Goal: Task Accomplishment & Management: Manage account settings

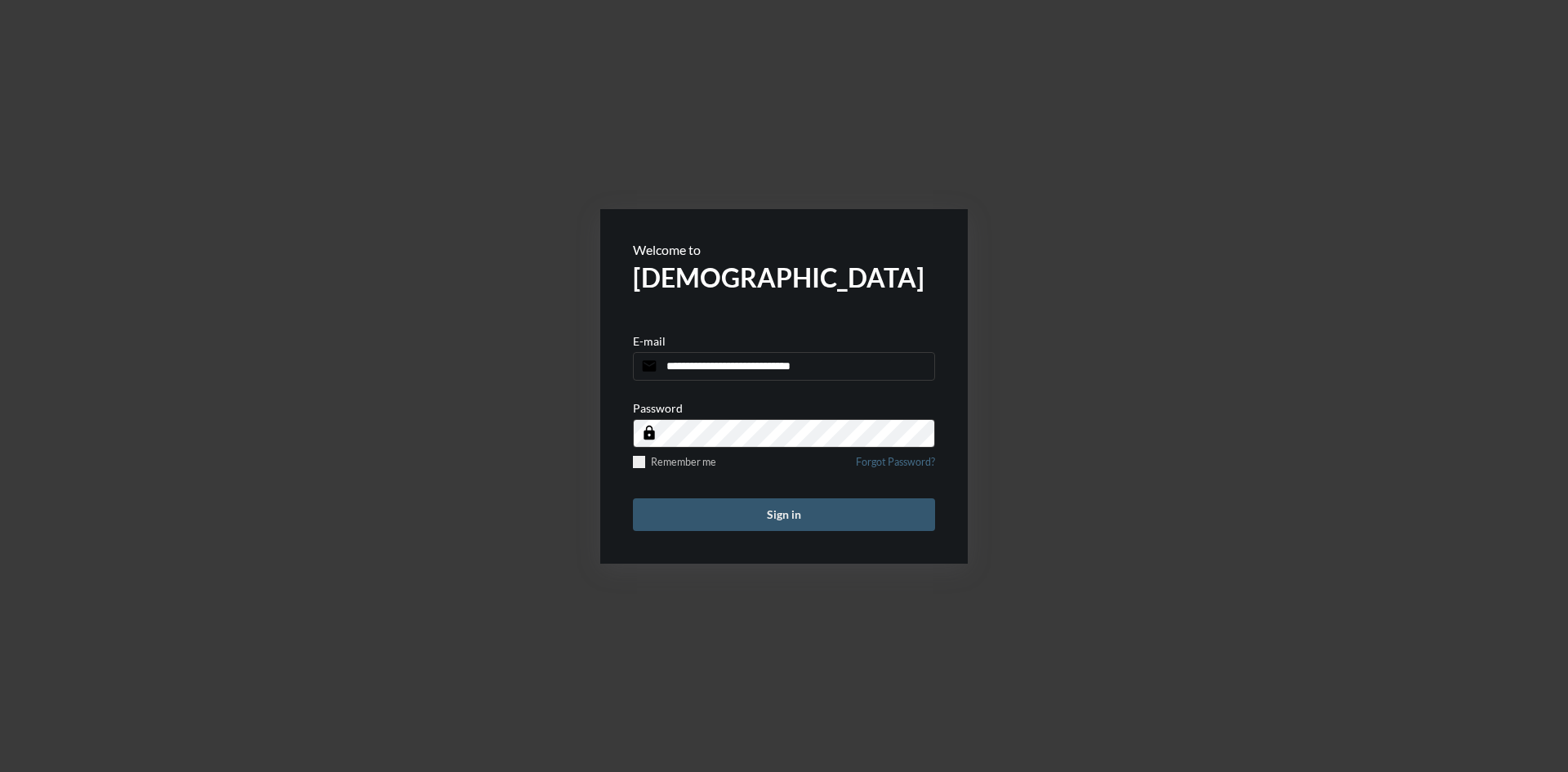
click at [840, 511] on button "Sign in" at bounding box center [784, 514] width 302 height 32
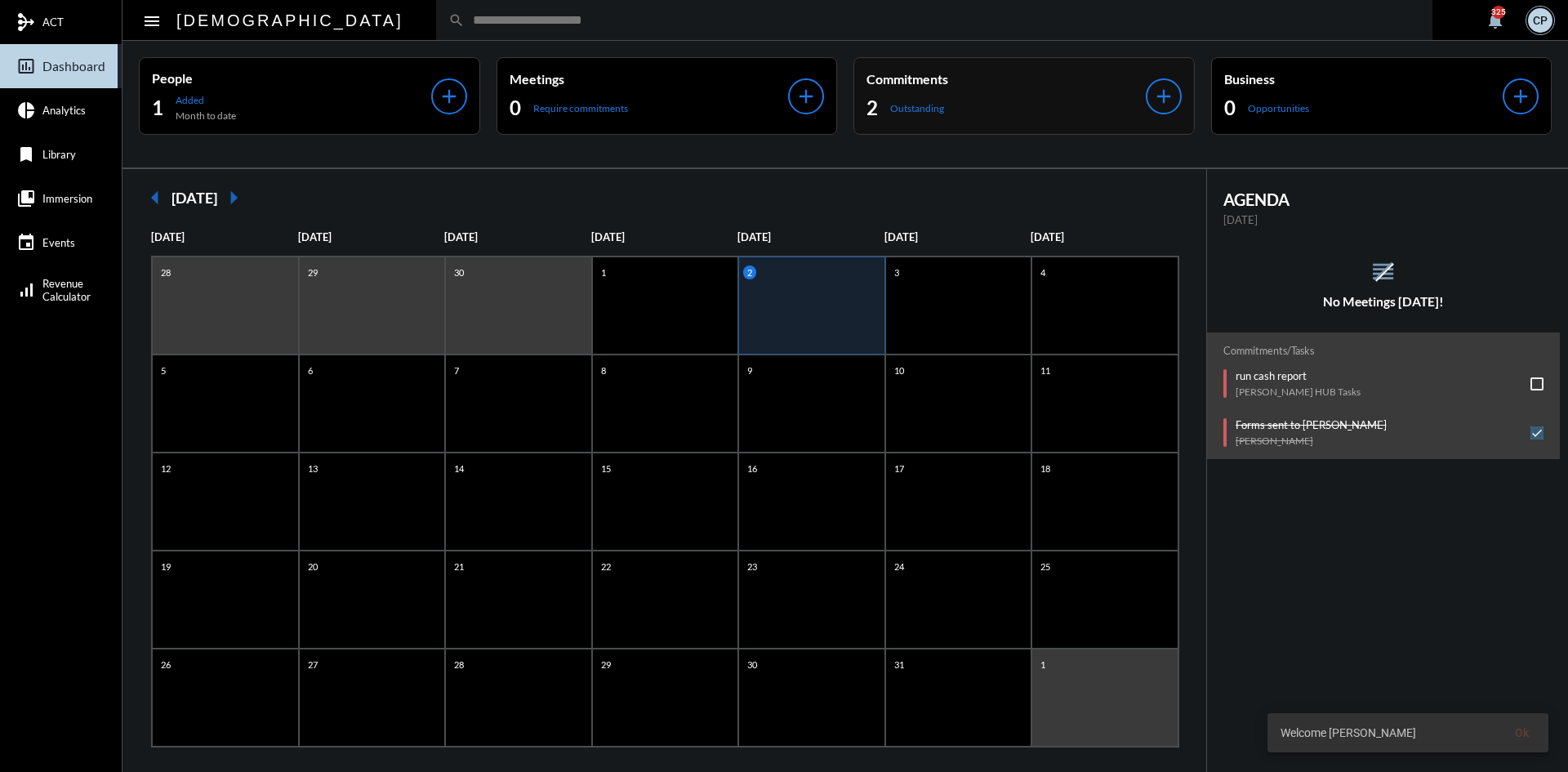
click at [989, 94] on div "Commitments 2 Outstanding" at bounding box center [1006, 96] width 280 height 50
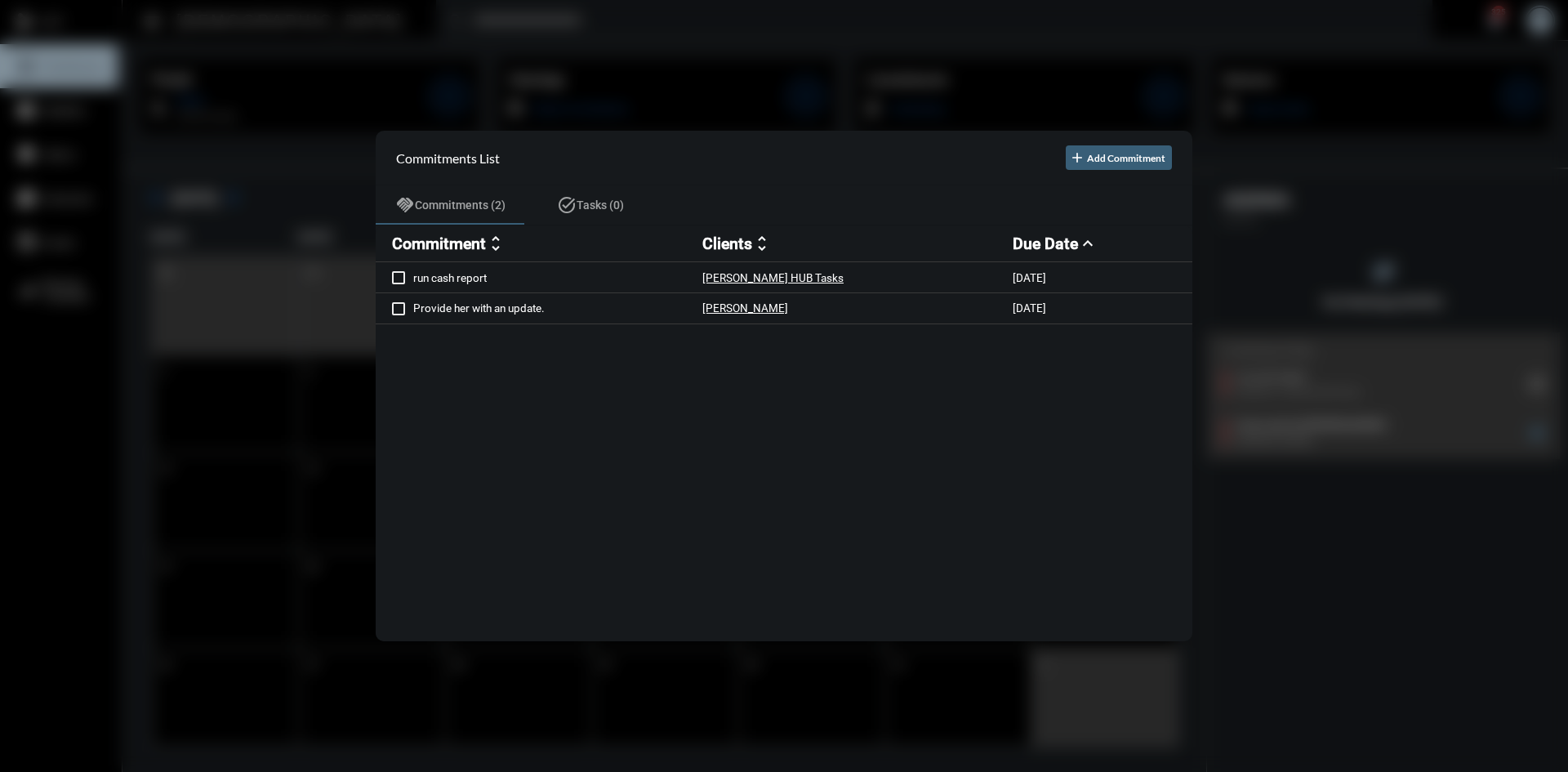
click at [587, 66] on div at bounding box center [784, 386] width 1568 height 772
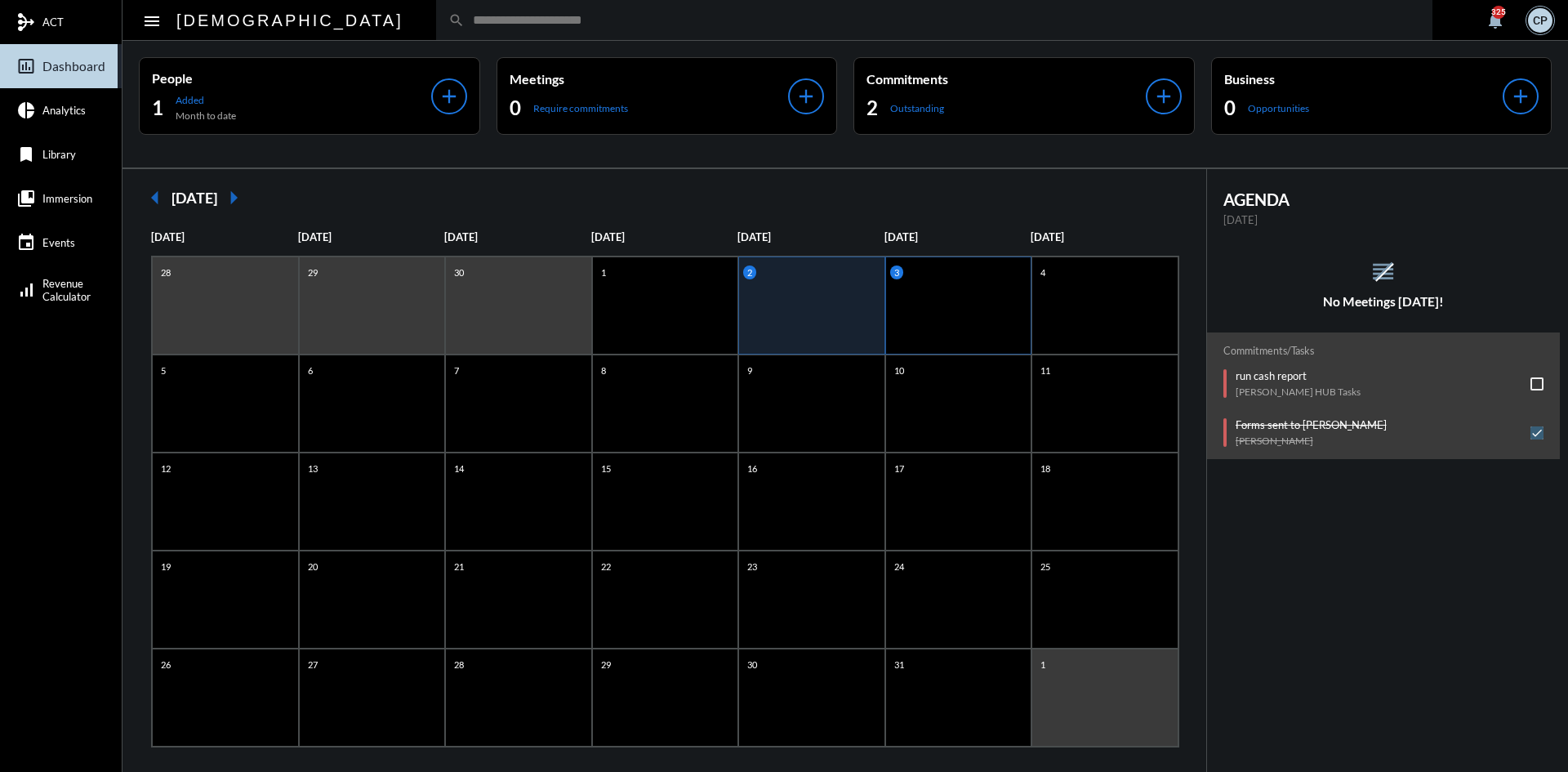
click at [917, 293] on div "3" at bounding box center [958, 305] width 147 height 98
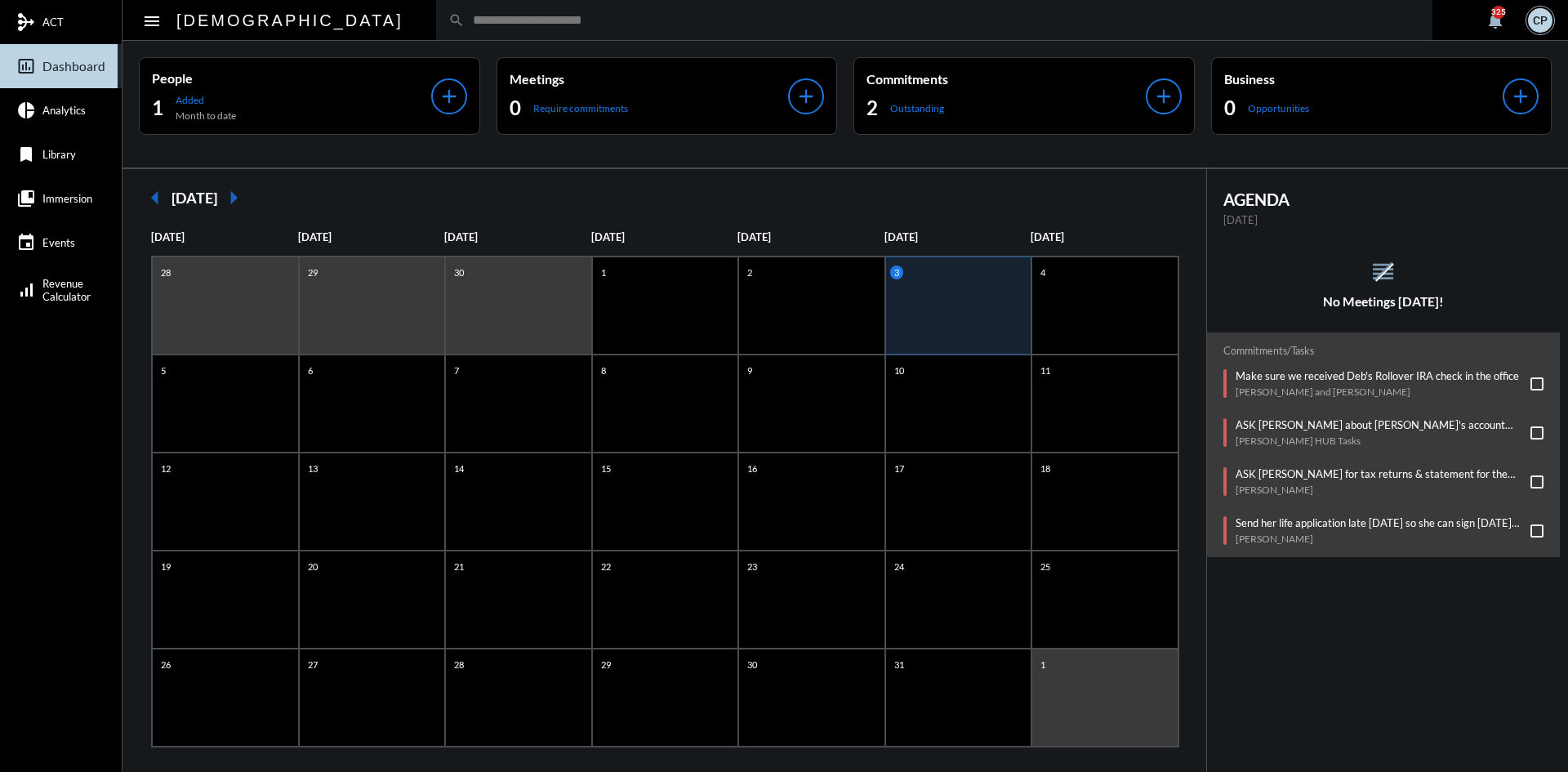
click at [1340, 374] on div "Commitments/Tasks Make sure we received Deb's Rollover IRA check in the office …" at bounding box center [1384, 445] width 353 height 225
click at [1344, 384] on mat-tooltip-component "Make sure we received Deb's Rollover IRA check in the office" at bounding box center [1371, 408] width 240 height 51
click at [1474, 374] on p "Make sure we received Deb's Rollover IRA check in the office" at bounding box center [1377, 376] width 284 height 13
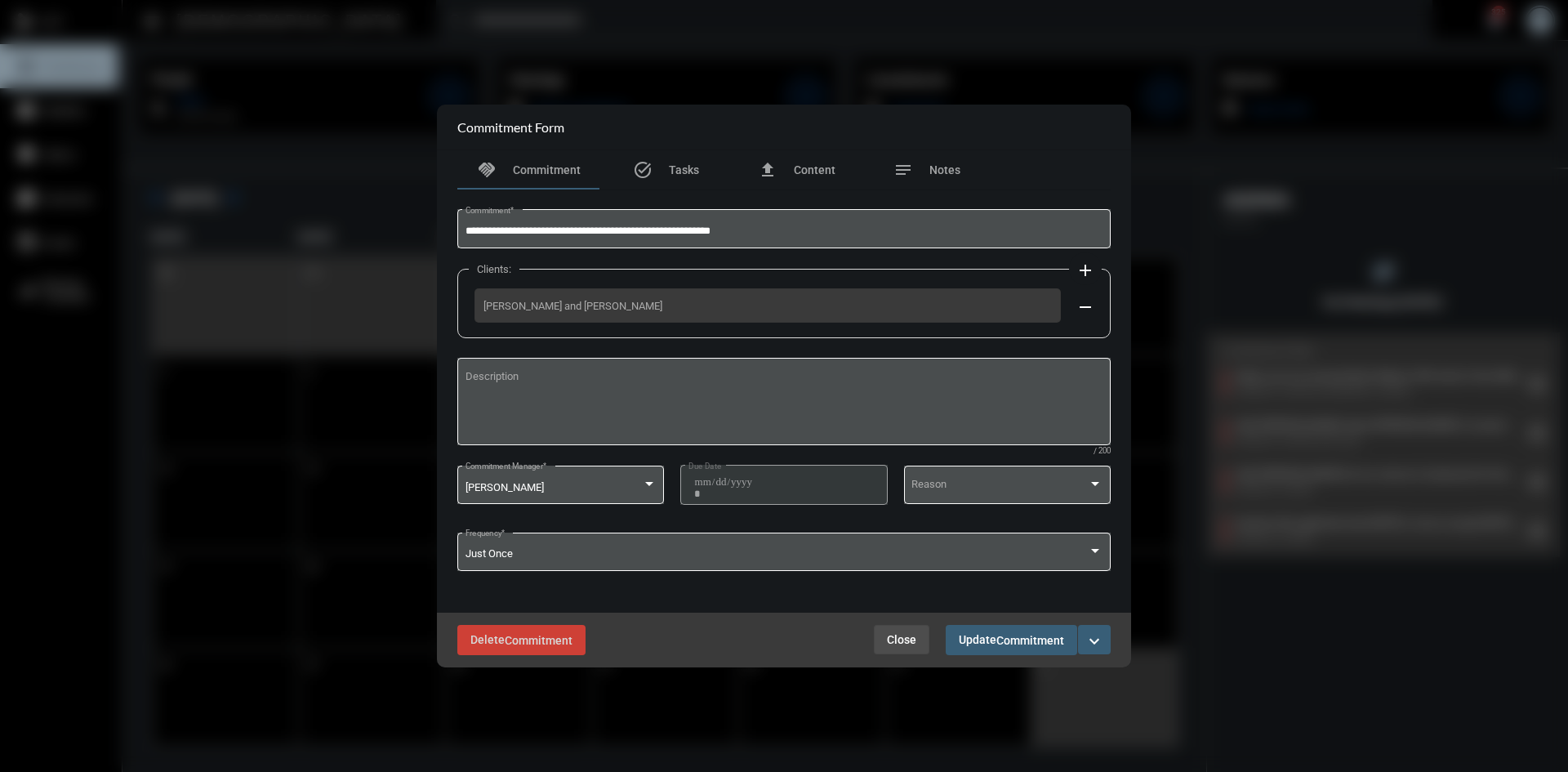
click at [903, 634] on span "Close" at bounding box center [901, 640] width 29 height 13
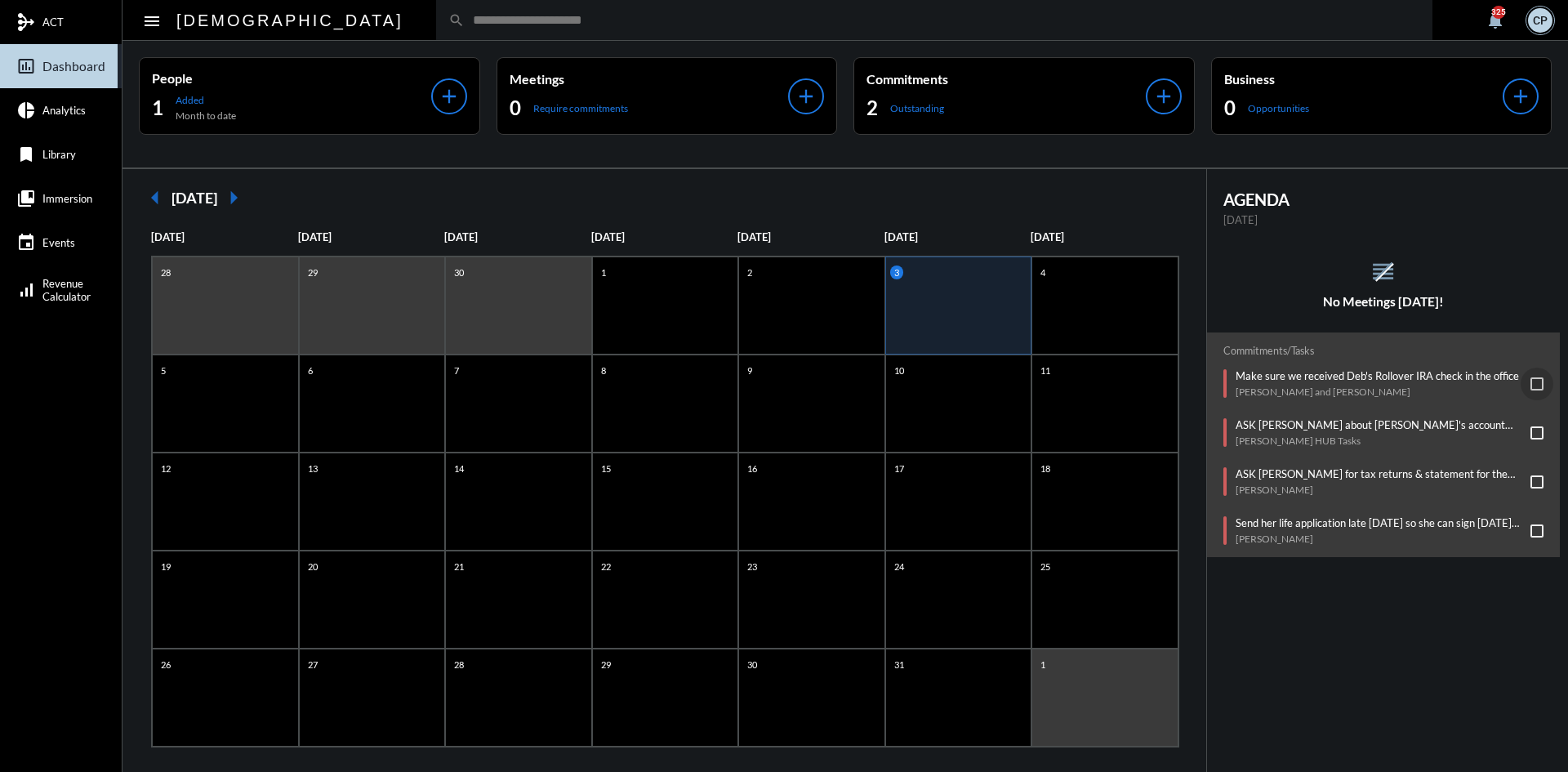
click at [1531, 384] on span at bounding box center [1537, 384] width 13 height 13
